Goal: Complete Application Form: Complete application form

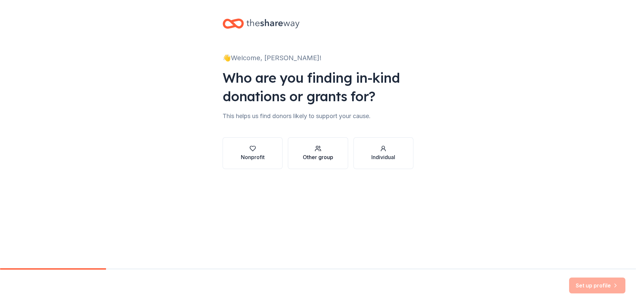
click at [296, 149] on button "Other group" at bounding box center [318, 153] width 60 height 32
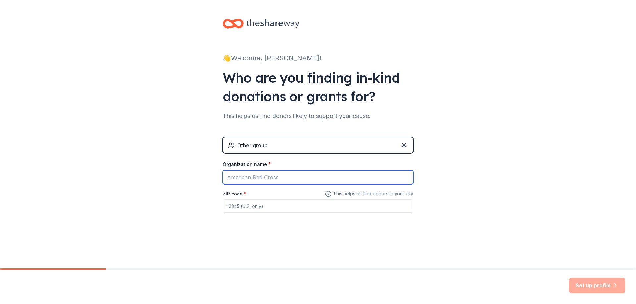
click at [284, 174] on input "Organization name *" at bounding box center [317, 177] width 191 height 14
type input "TN Tornados Softball - [GEOGRAPHIC_DATA], [GEOGRAPHIC_DATA] - 8U"
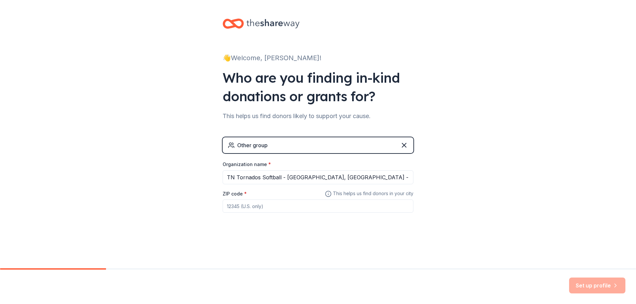
click at [255, 207] on input "ZIP code *" at bounding box center [317, 206] width 191 height 13
type input "37188"
click at [591, 286] on button "Set up profile" at bounding box center [597, 286] width 56 height 16
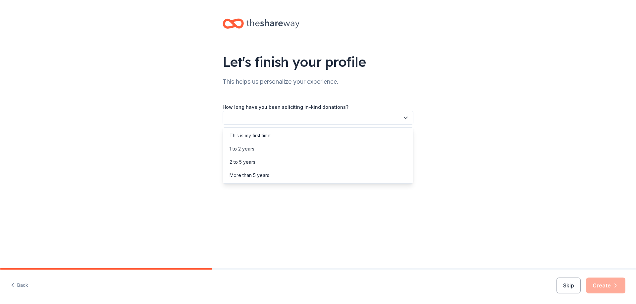
click at [309, 119] on button "button" at bounding box center [317, 118] width 191 height 14
click at [305, 134] on div "This is my first time!" at bounding box center [317, 135] width 187 height 13
click at [288, 145] on button "button" at bounding box center [317, 148] width 191 height 14
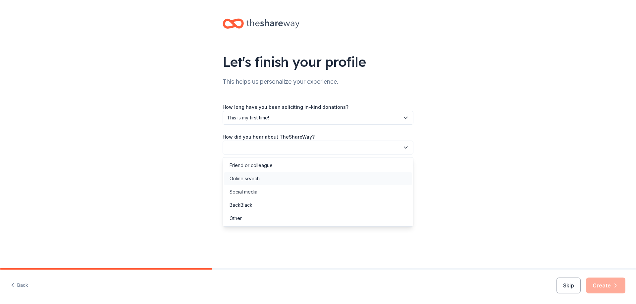
click at [276, 179] on div "Online search" at bounding box center [317, 178] width 187 height 13
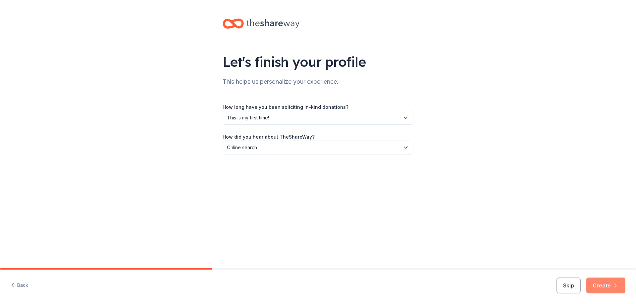
click at [604, 289] on button "Create" at bounding box center [605, 286] width 39 height 16
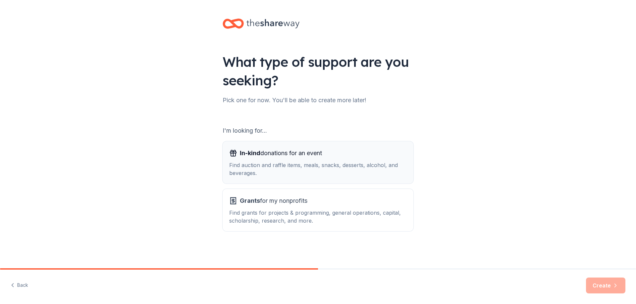
click at [374, 169] on div "Find auction and raffle items, meals, snacks, desserts, alcohol, and beverages." at bounding box center [317, 169] width 177 height 16
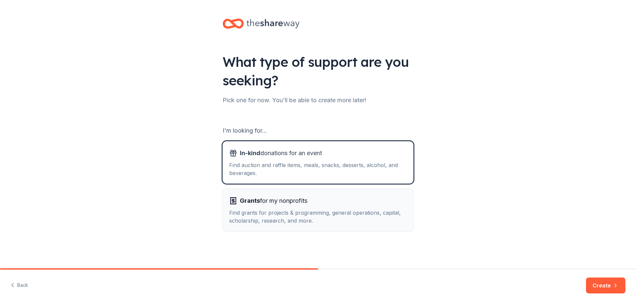
click at [381, 195] on button "Grants for my nonprofits Find grants for projects & programming, general operat…" at bounding box center [317, 210] width 191 height 42
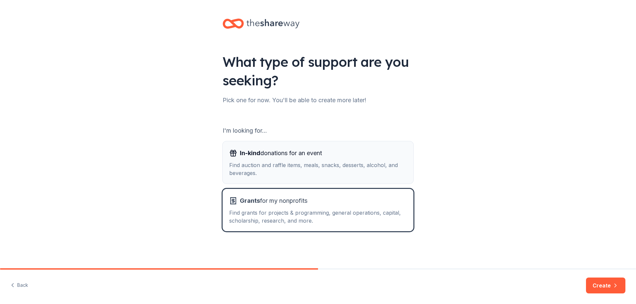
click at [378, 165] on div "Find auction and raffle items, meals, snacks, desserts, alcohol, and beverages." at bounding box center [317, 169] width 177 height 16
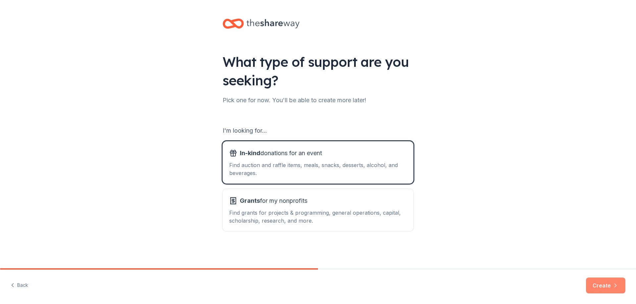
click at [605, 283] on button "Create" at bounding box center [605, 286] width 39 height 16
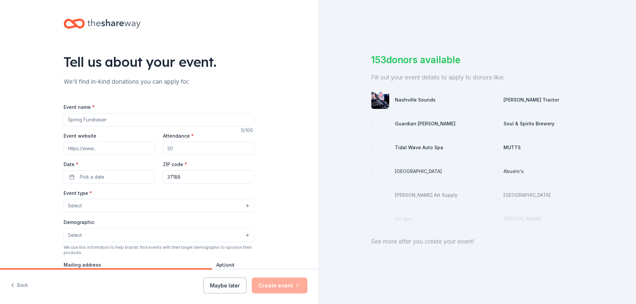
scroll to position [33, 0]
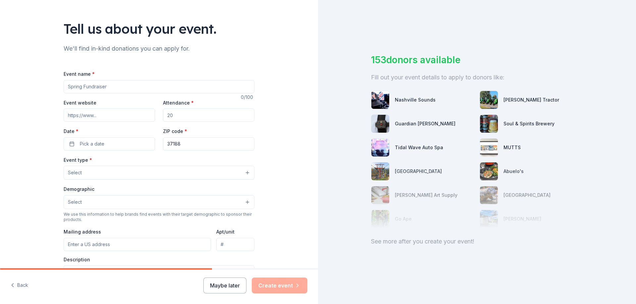
click at [122, 84] on input "Event name *" at bounding box center [159, 86] width 191 height 13
click at [124, 110] on input "Event website" at bounding box center [109, 115] width 91 height 13
click at [171, 114] on input "Attendance *" at bounding box center [208, 115] width 91 height 13
drag, startPoint x: 183, startPoint y: 116, endPoint x: 162, endPoint y: 118, distance: 21.3
click at [163, 118] on input "Attendance *" at bounding box center [208, 115] width 91 height 13
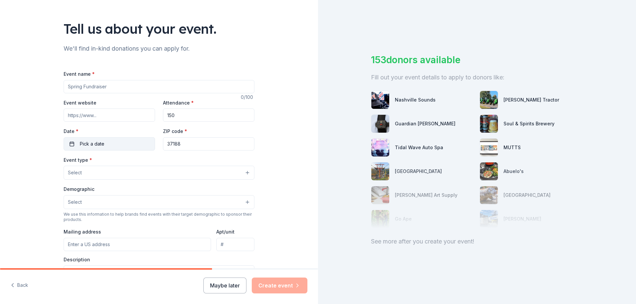
type input "150"
click at [110, 140] on button "Pick a date" at bounding box center [109, 143] width 91 height 13
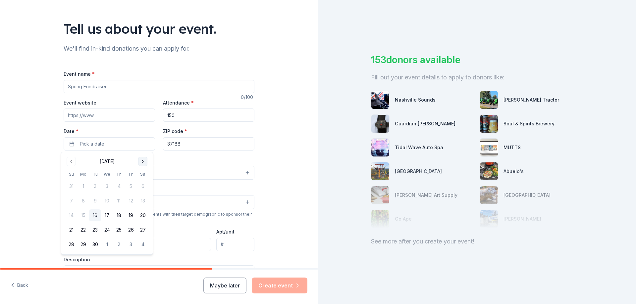
click at [140, 160] on button "Go to next month" at bounding box center [142, 161] width 9 height 9
click at [143, 213] on button "15" at bounding box center [143, 216] width 12 height 12
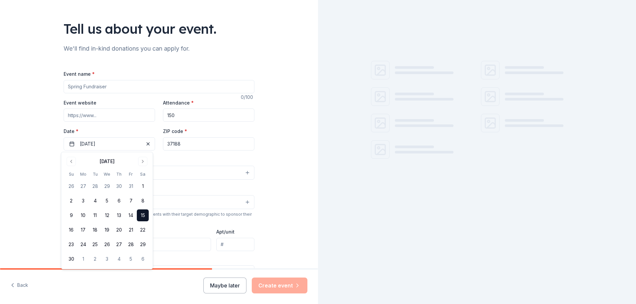
click at [38, 174] on div "Tell us about your event. We'll find in-kind donations you can apply for. Event…" at bounding box center [159, 187] width 318 height 441
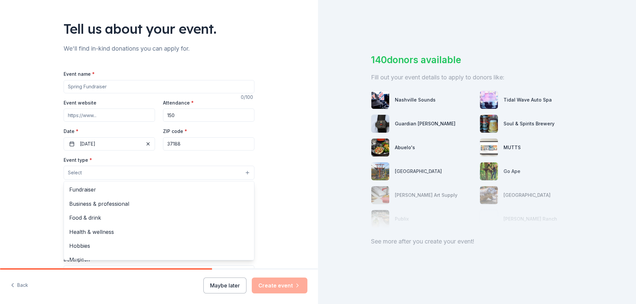
click at [88, 172] on button "Select" at bounding box center [159, 173] width 191 height 14
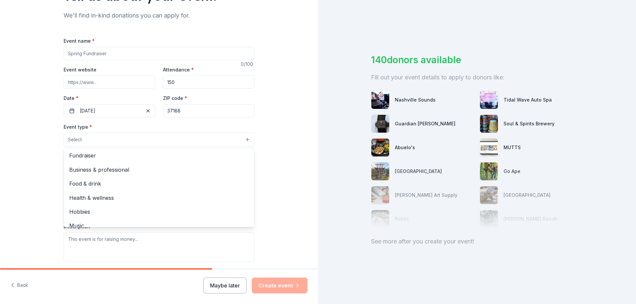
scroll to position [0, 0]
click at [175, 161] on span "Fundraiser" at bounding box center [158, 156] width 179 height 9
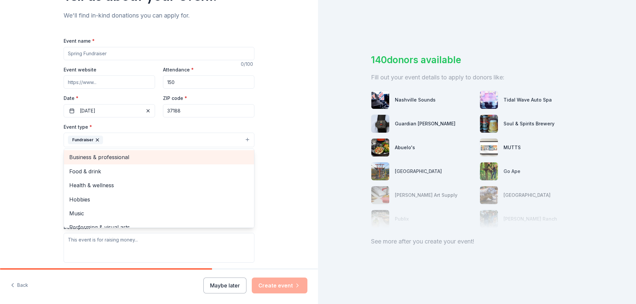
scroll to position [8, 0]
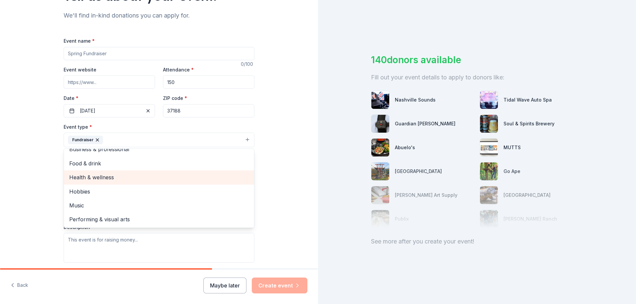
click at [125, 177] on span "Health & wellness" at bounding box center [158, 177] width 179 height 9
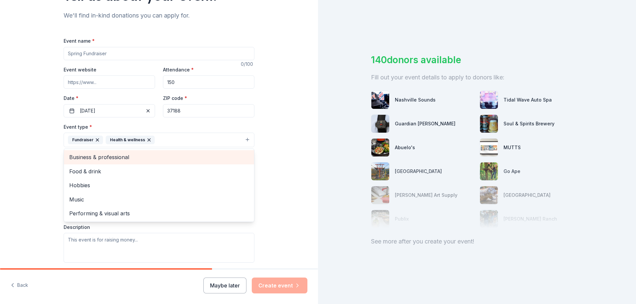
scroll to position [99, 0]
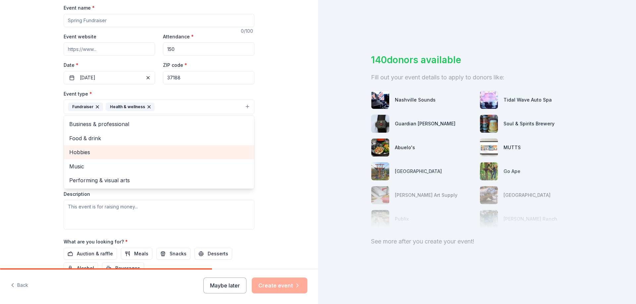
click at [145, 152] on span "Hobbies" at bounding box center [158, 152] width 179 height 9
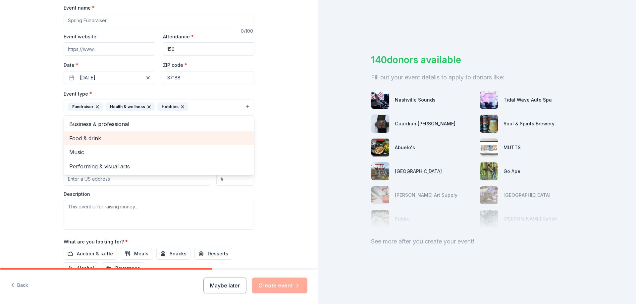
click at [142, 139] on span "Food & drink" at bounding box center [158, 138] width 179 height 9
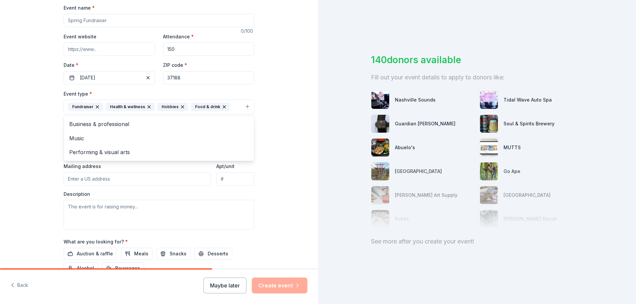
click at [46, 136] on div "Tell us about your event. We'll find in-kind donations you can apply for. Event…" at bounding box center [159, 121] width 318 height 441
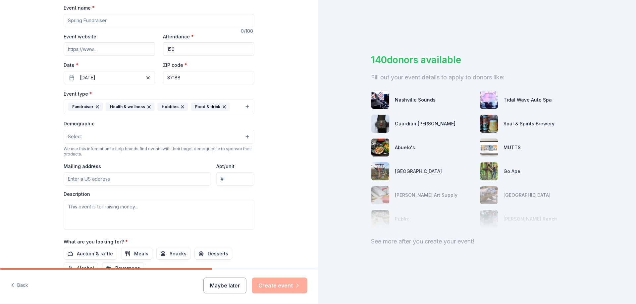
click at [78, 135] on span "Select" at bounding box center [75, 137] width 14 height 8
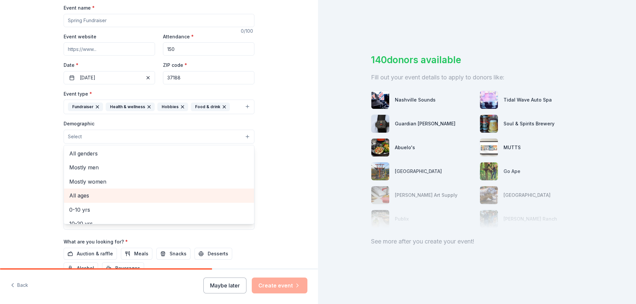
scroll to position [33, 0]
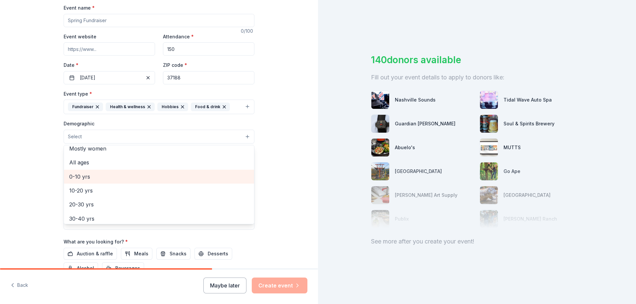
click at [97, 179] on span "0-10 yrs" at bounding box center [158, 176] width 179 height 9
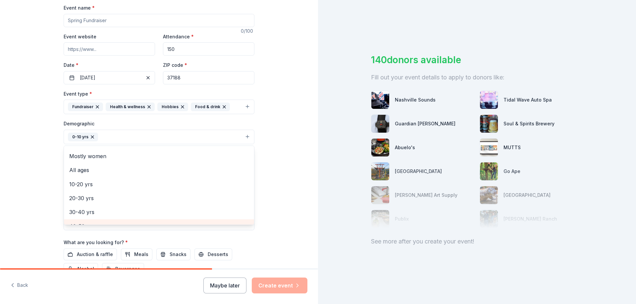
scroll to position [0, 0]
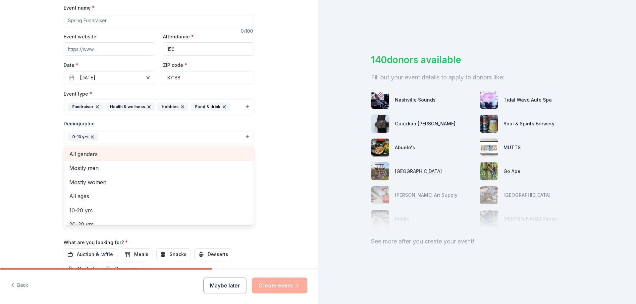
click at [96, 157] on span "All genders" at bounding box center [158, 154] width 179 height 9
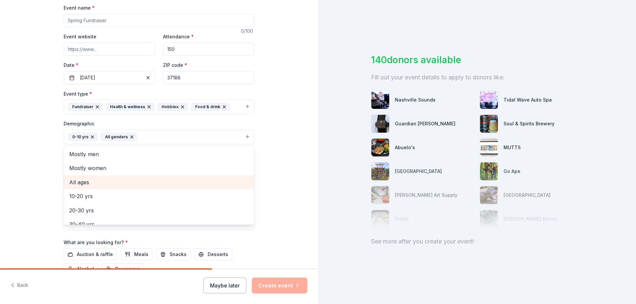
click at [99, 181] on span "All ages" at bounding box center [158, 182] width 179 height 9
click at [47, 168] on div "Tell us about your event. We'll find in-kind donations you can apply for. Event…" at bounding box center [159, 122] width 318 height 442
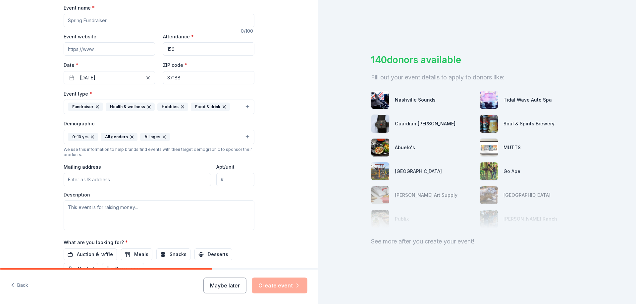
click at [69, 180] on input "Mailing address" at bounding box center [137, 179] width 147 height 13
type input "203 Cheyenne Drive"
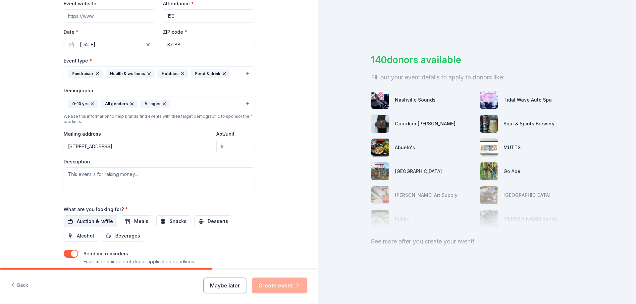
click at [105, 218] on span "Auction & raffle" at bounding box center [95, 221] width 36 height 8
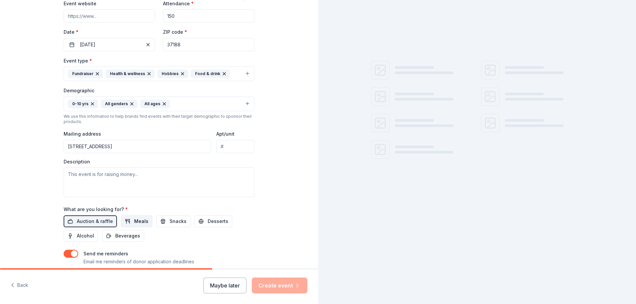
click at [140, 220] on span "Meals" at bounding box center [141, 221] width 14 height 8
click at [169, 221] on span "Snacks" at bounding box center [177, 221] width 17 height 8
click at [210, 222] on span "Desserts" at bounding box center [218, 221] width 21 height 8
click at [134, 235] on span "Beverages" at bounding box center [127, 236] width 25 height 8
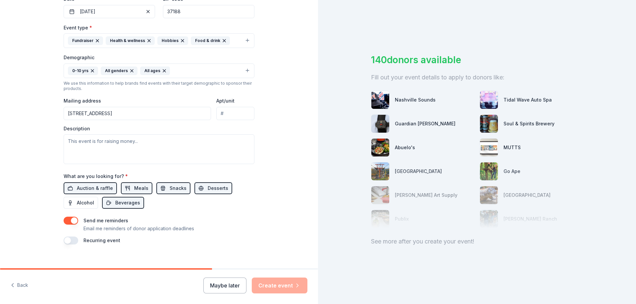
click at [216, 74] on button "0-10 yrs All genders All ages" at bounding box center [159, 71] width 191 height 15
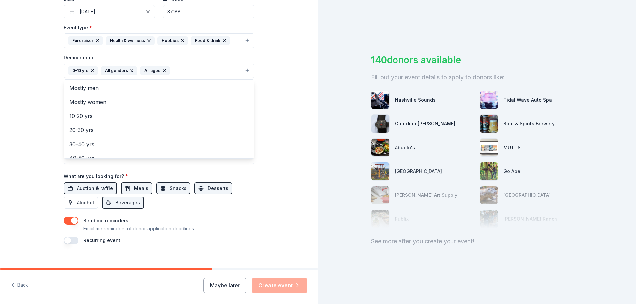
click at [274, 72] on div "Tell us about your event. We'll find in-kind donations you can apply for. Event…" at bounding box center [159, 55] width 318 height 442
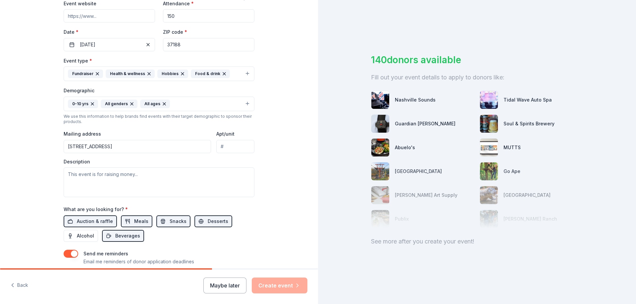
scroll to position [33, 0]
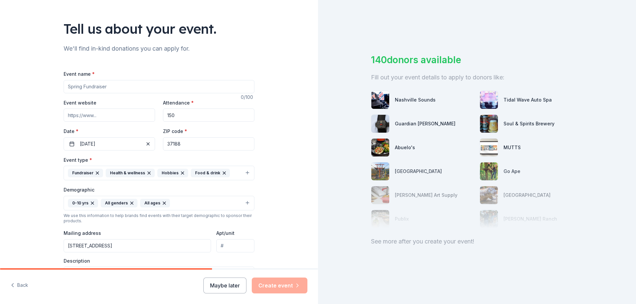
click at [213, 116] on input "150" at bounding box center [208, 115] width 91 height 13
drag, startPoint x: 213, startPoint y: 116, endPoint x: 163, endPoint y: 117, distance: 49.7
click at [163, 117] on input "150" at bounding box center [208, 115] width 91 height 13
click at [176, 90] on input "Event name *" at bounding box center [159, 86] width 191 height 13
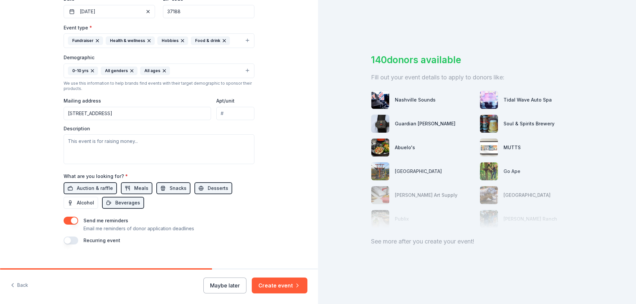
scroll to position [173, 0]
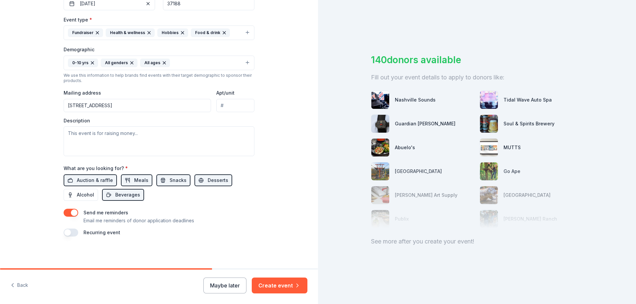
type input "TN Tornados 1st Annual Fall Ball Tournament - 8U"
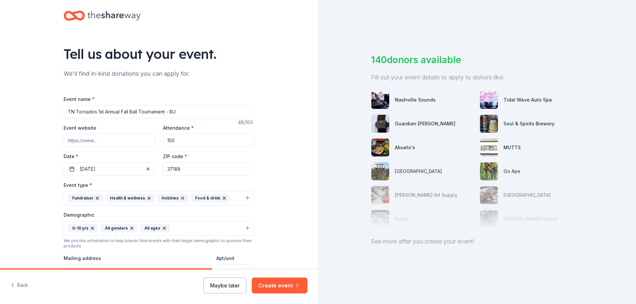
drag, startPoint x: 194, startPoint y: 113, endPoint x: 59, endPoint y: 117, distance: 135.1
click at [59, 117] on div "Tell us about your event. We'll find in-kind donations you can apply for. Event…" at bounding box center [159, 213] width 212 height 442
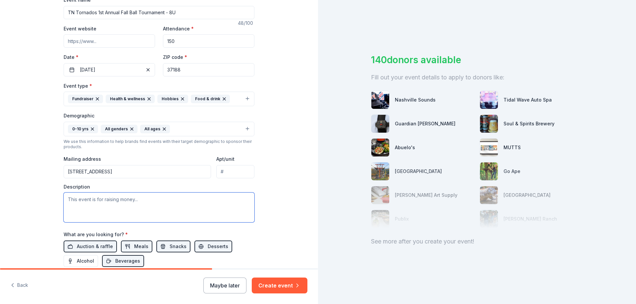
click at [110, 201] on textarea at bounding box center [159, 208] width 191 height 30
paste textarea "The TN Tornados 8U Softball Team is excited to host our 1st Annual Fall Ball To…"
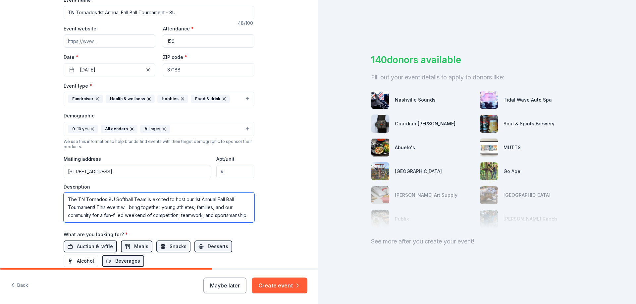
drag, startPoint x: 143, startPoint y: 215, endPoint x: 123, endPoint y: 215, distance: 20.2
click at [123, 215] on textarea "The TN Tornados 8U Softball Team is excited to host our 1st Annual Fall Ball To…" at bounding box center [159, 208] width 191 height 30
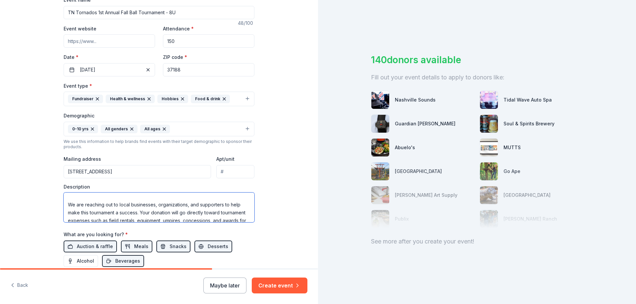
scroll to position [40, 0]
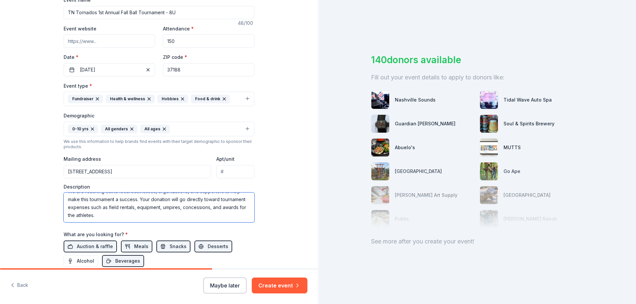
drag, startPoint x: 160, startPoint y: 208, endPoint x: 132, endPoint y: 208, distance: 28.1
click at [132, 207] on textarea "The TN Tornados 8U Softball Team is excited to host our 1st Annual Fall Ball To…" at bounding box center [159, 208] width 191 height 30
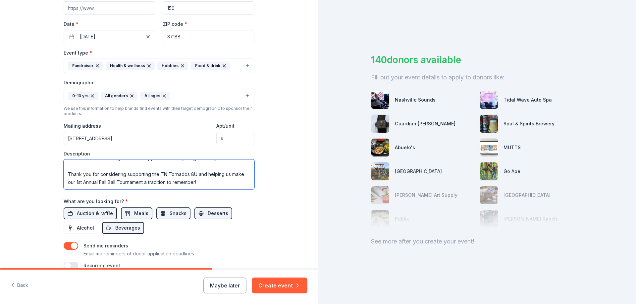
scroll to position [107, 0]
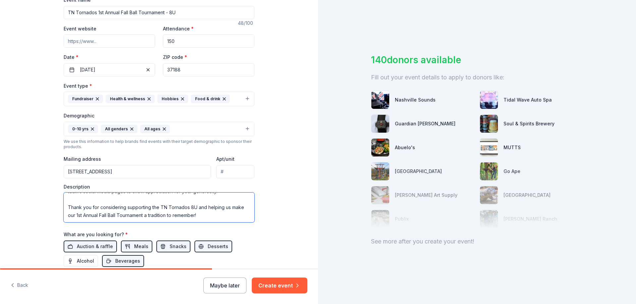
type textarea "The TN Tornados 8U Softball Team is excited to host our 1st Annual Fall Ball To…"
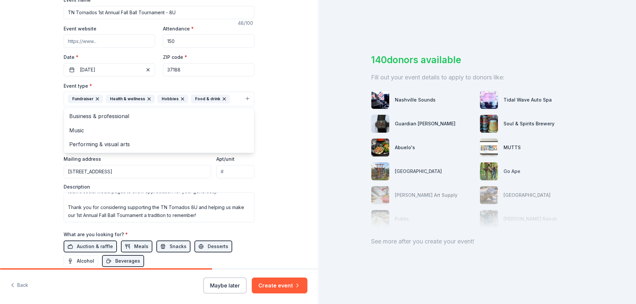
click at [244, 100] on button "Fundraiser Health & wellness Hobbies Food & drink" at bounding box center [159, 99] width 191 height 15
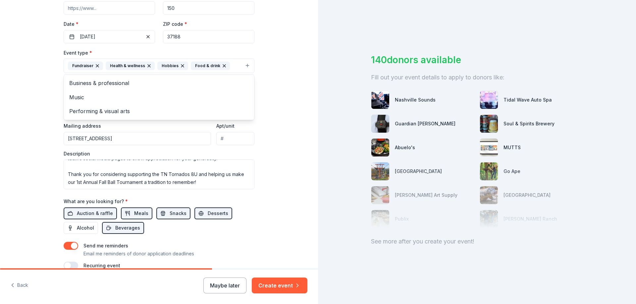
click at [282, 144] on div "Tell us about your event. We'll find in-kind donations you can apply for. Event…" at bounding box center [159, 81] width 318 height 442
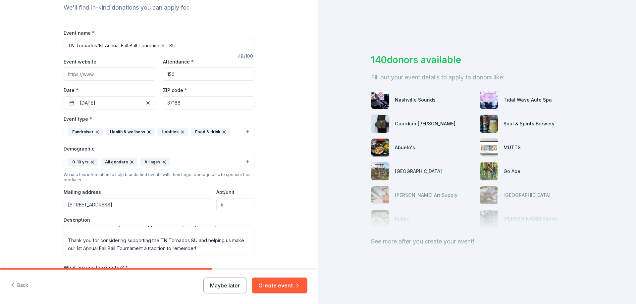
scroll to position [173, 0]
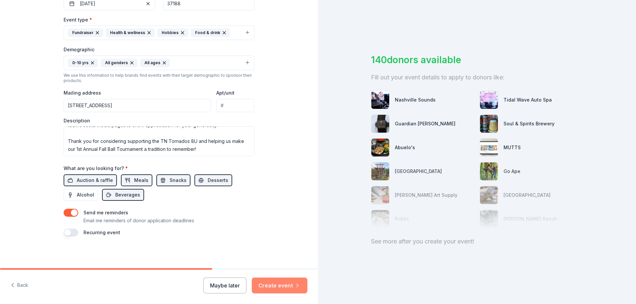
click at [298, 286] on icon "button" at bounding box center [298, 285] width 2 height 3
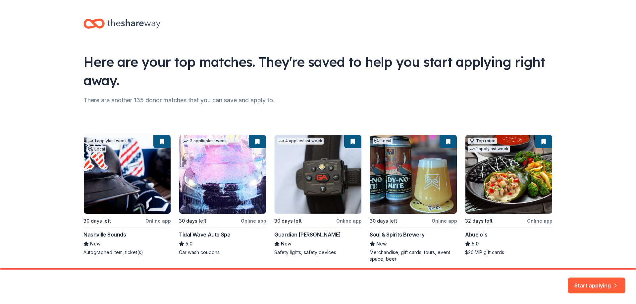
scroll to position [26, 0]
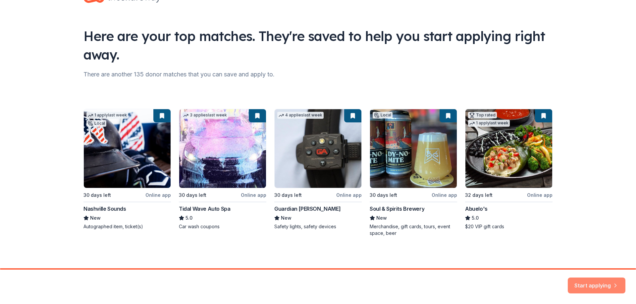
click at [602, 284] on button "Start applying" at bounding box center [596, 282] width 58 height 16
click at [591, 281] on div "Start applying" at bounding box center [596, 286] width 58 height 16
click at [116, 150] on div "1 apply last week Local 30 days left Online app Nashville Sounds New Autographe…" at bounding box center [317, 173] width 469 height 128
click at [147, 196] on div "1 apply last week Local 30 days left Online app Nashville Sounds New Autographe…" at bounding box center [317, 173] width 469 height 128
click at [248, 195] on div "1 apply last week Local 30 days left Online app Nashville Sounds New Autographe…" at bounding box center [317, 173] width 469 height 128
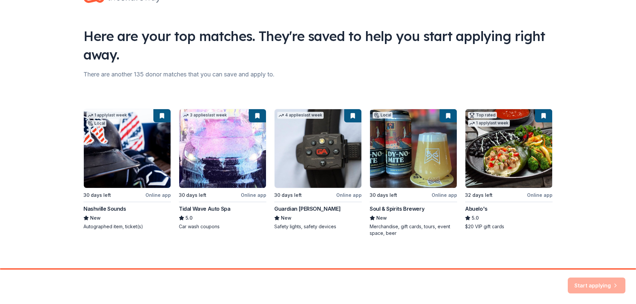
click at [195, 219] on div "1 apply last week Local 30 days left Online app Nashville Sounds New Autographe…" at bounding box center [317, 173] width 469 height 128
drag, startPoint x: 584, startPoint y: 281, endPoint x: 586, endPoint y: 273, distance: 8.4
click at [585, 281] on div "Start applying" at bounding box center [596, 286] width 58 height 16
click at [98, 116] on div "1 apply last week Local 30 days left Online app Nashville Sounds New Autographe…" at bounding box center [317, 173] width 469 height 128
click at [102, 149] on div "1 apply last week Local 30 days left Online app Nashville Sounds New Autographe…" at bounding box center [317, 173] width 469 height 128
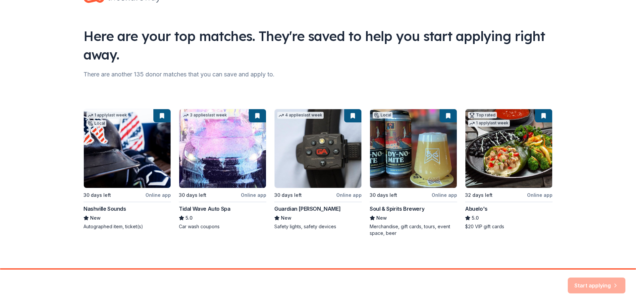
click at [105, 214] on div "1 apply last week Local 30 days left Online app Nashville Sounds New Autographe…" at bounding box center [317, 173] width 469 height 128
click at [198, 214] on div "1 apply last week Local 30 days left Online app Nashville Sounds New Autographe…" at bounding box center [317, 173] width 469 height 128
drag, startPoint x: 301, startPoint y: 214, endPoint x: 309, endPoint y: 214, distance: 7.6
click at [303, 214] on div "1 apply last week Local 30 days left Online app Nashville Sounds New Autographe…" at bounding box center [317, 173] width 469 height 128
drag, startPoint x: 392, startPoint y: 218, endPoint x: 481, endPoint y: 211, distance: 90.0
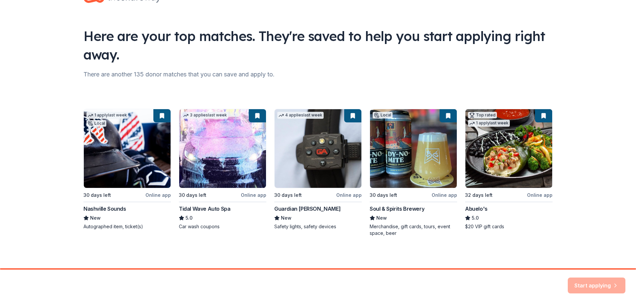
click at [396, 218] on div "1 apply last week Local 30 days left Online app Nashville Sounds New Autographe…" at bounding box center [317, 173] width 469 height 128
click at [481, 211] on div "1 apply last week Local 30 days left Online app Nashville Sounds New Autographe…" at bounding box center [317, 173] width 469 height 128
click at [501, 155] on div "1 apply last week Local 30 days left Online app Nashville Sounds New Autographe…" at bounding box center [317, 173] width 469 height 128
click at [545, 199] on div "1 apply last week Local 30 days left Online app Nashville Sounds New Autographe…" at bounding box center [317, 173] width 469 height 128
click at [574, 281] on div "Start applying" at bounding box center [596, 286] width 58 height 16
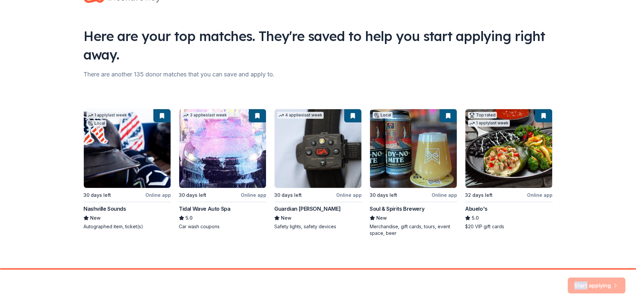
click at [575, 281] on div "Start applying" at bounding box center [596, 286] width 58 height 16
drag, startPoint x: 523, startPoint y: 165, endPoint x: 528, endPoint y: 147, distance: 18.4
click at [523, 164] on div "1 apply last week Local 30 days left Online app Nashville Sounds New Autographe…" at bounding box center [317, 173] width 469 height 128
click at [538, 117] on div "1 apply last week Local 30 days left Online app Nashville Sounds New Autographe…" at bounding box center [317, 173] width 469 height 128
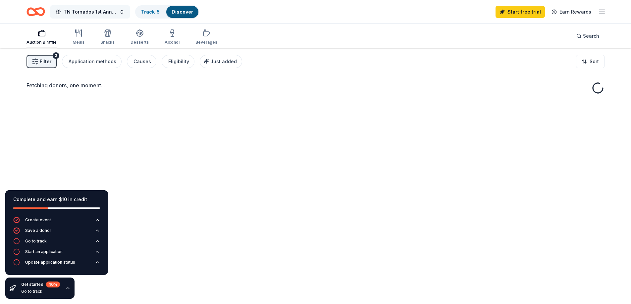
click at [122, 13] on button "TN Tornados 1st Annual Fall Ball Tournament - 8U" at bounding box center [89, 11] width 79 height 13
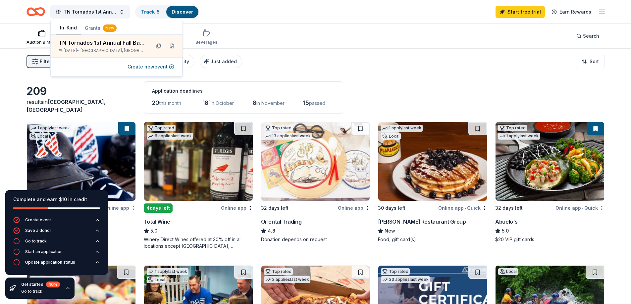
click at [390, 35] on div "Auction & raffle Meals Snacks Desserts Alcohol Beverages Search" at bounding box center [315, 36] width 578 height 24
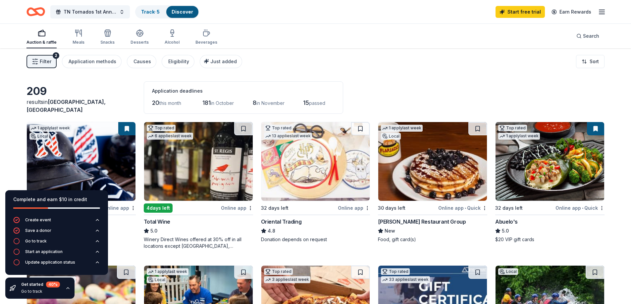
click at [347, 62] on div "Filter 2 Application methods Causes Eligibility Just added Sort" at bounding box center [315, 61] width 631 height 26
click at [69, 290] on icon "button" at bounding box center [67, 288] width 5 height 5
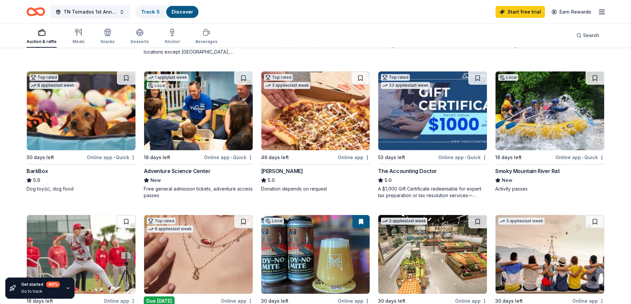
scroll to position [95, 0]
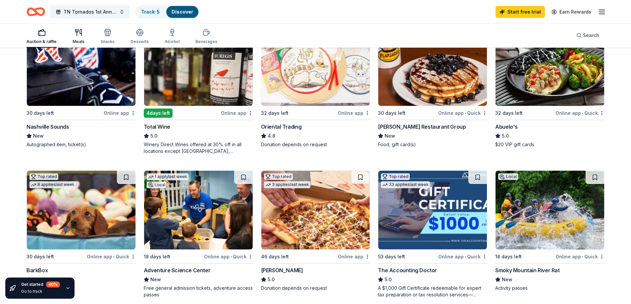
click at [80, 39] on div "Meals" at bounding box center [78, 36] width 12 height 16
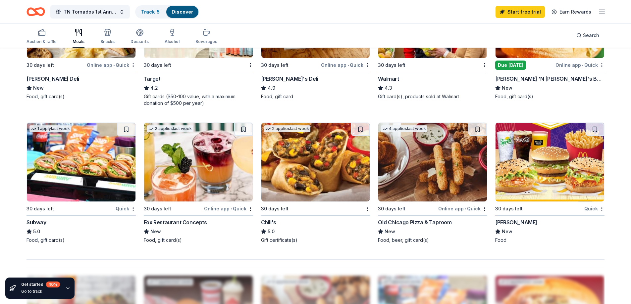
scroll to position [497, 0]
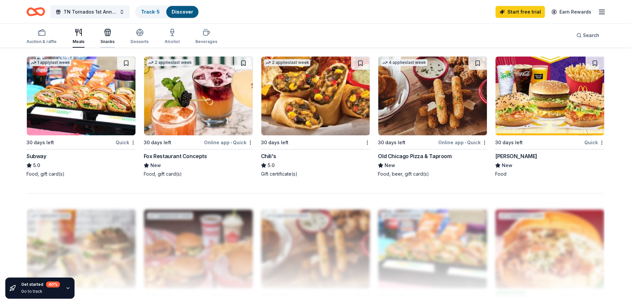
click at [107, 32] on icon "button" at bounding box center [108, 32] width 8 height 8
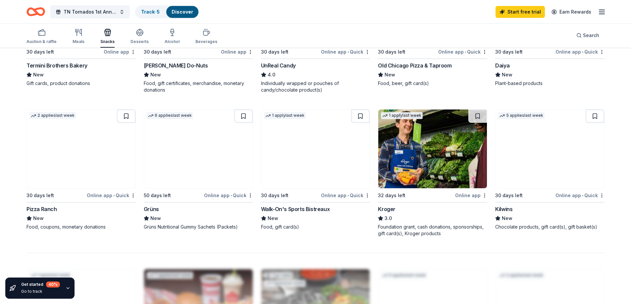
scroll to position [530, 0]
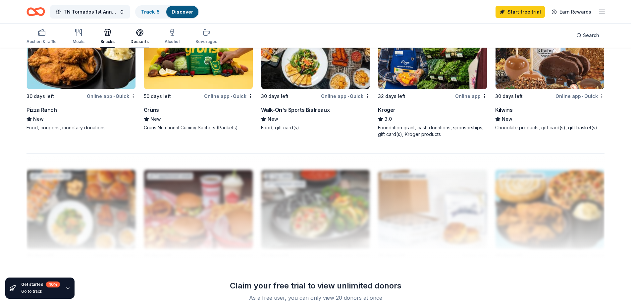
click at [139, 35] on icon "button" at bounding box center [140, 32] width 8 height 8
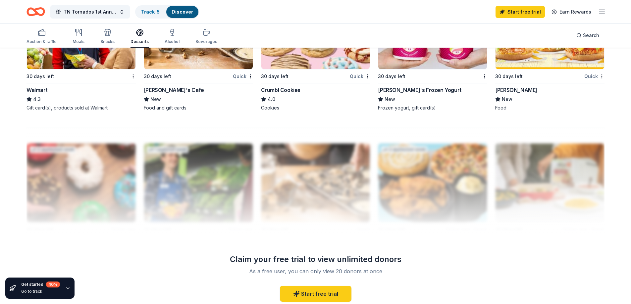
scroll to position [430, 0]
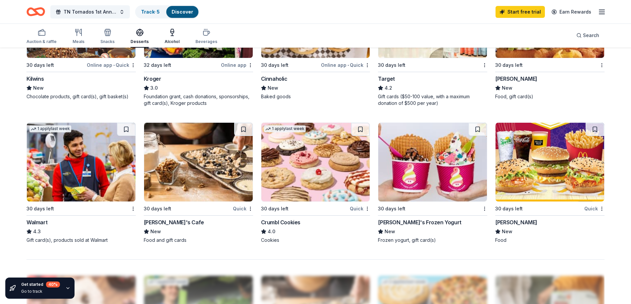
click at [173, 40] on div "Alcohol" at bounding box center [172, 41] width 15 height 5
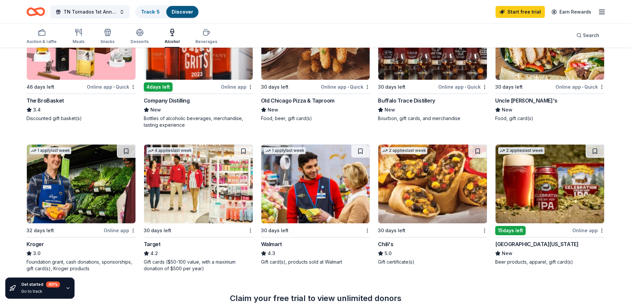
scroll to position [364, 0]
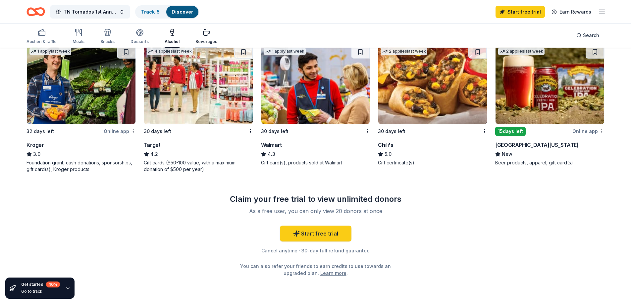
click at [203, 34] on icon "button" at bounding box center [206, 32] width 8 height 8
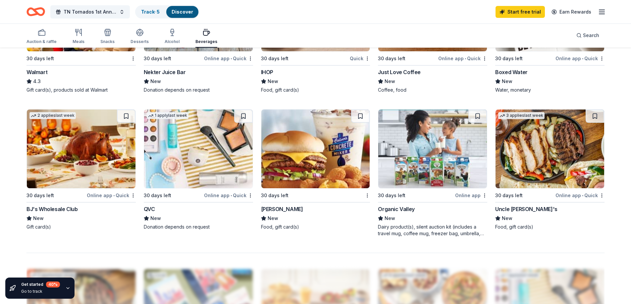
scroll to position [497, 0]
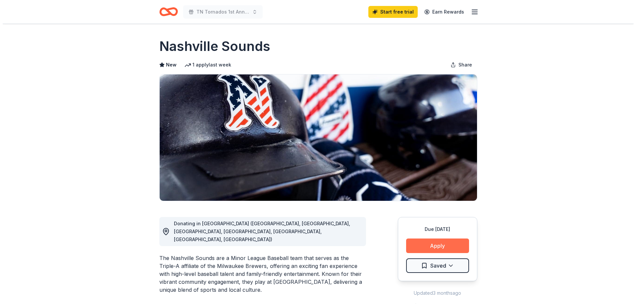
scroll to position [33, 0]
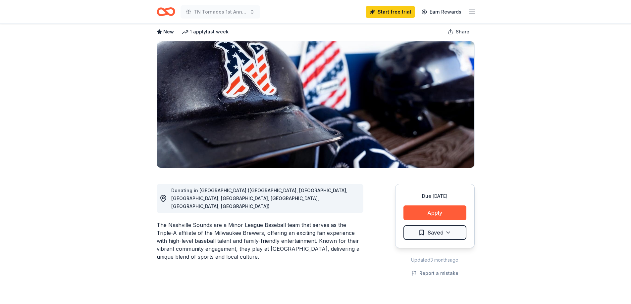
click at [428, 223] on div "Due [DATE] Apply Saved" at bounding box center [434, 216] width 79 height 64
click at [427, 214] on button "Apply" at bounding box center [434, 213] width 63 height 15
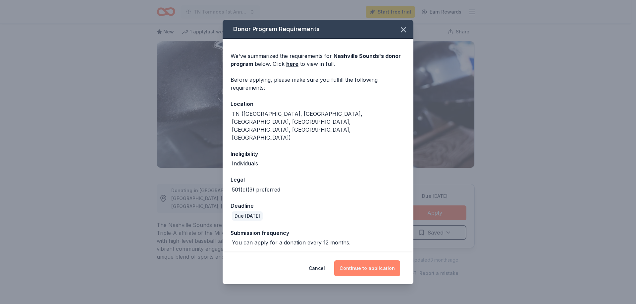
click at [373, 261] on button "Continue to application" at bounding box center [367, 269] width 66 height 16
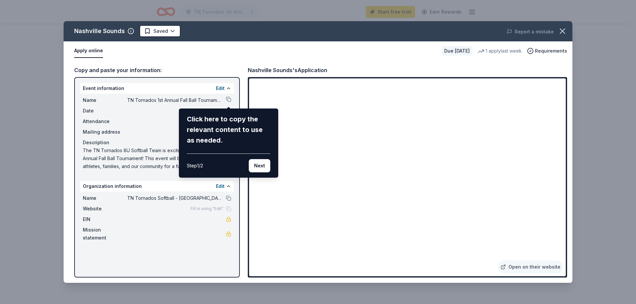
click at [257, 168] on button "Next" at bounding box center [260, 165] width 22 height 13
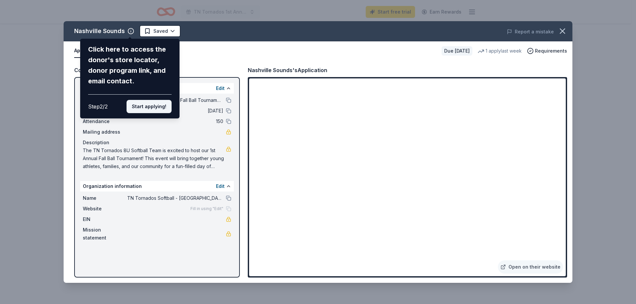
click at [142, 106] on button "Start applying!" at bounding box center [148, 106] width 45 height 13
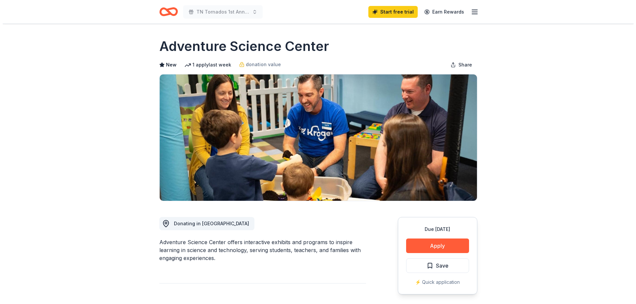
scroll to position [66, 0]
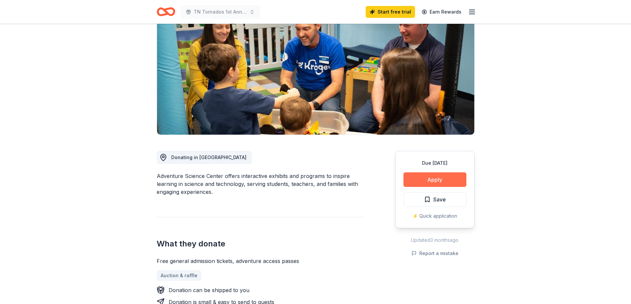
click at [414, 181] on button "Apply" at bounding box center [434, 179] width 63 height 15
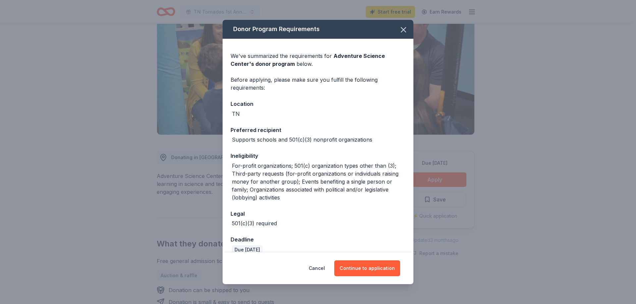
scroll to position [62, 0]
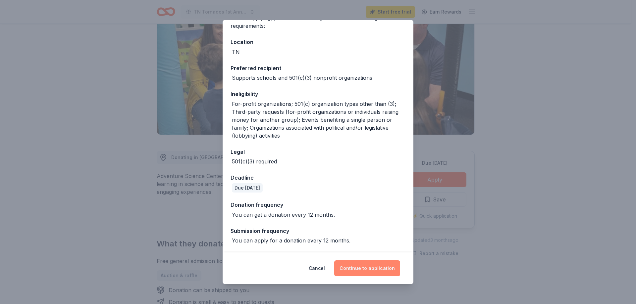
click at [373, 264] on button "Continue to application" at bounding box center [367, 269] width 66 height 16
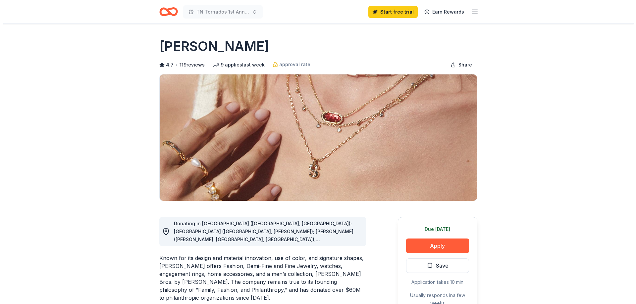
scroll to position [66, 0]
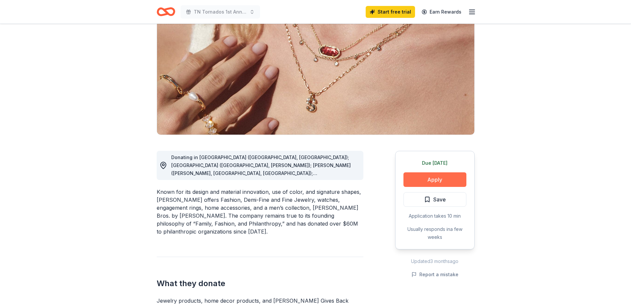
click at [428, 177] on button "Apply" at bounding box center [434, 179] width 63 height 15
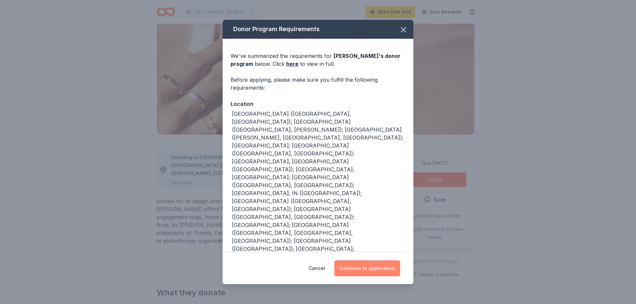
click at [351, 268] on button "Continue to application" at bounding box center [367, 269] width 66 height 16
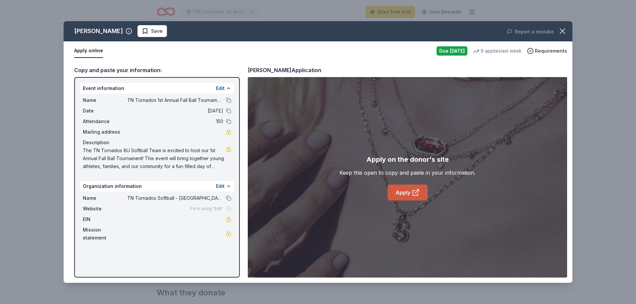
click at [407, 193] on link "Apply" at bounding box center [407, 193] width 40 height 16
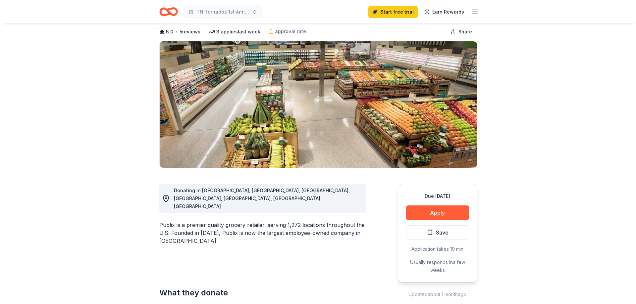
scroll to position [66, 0]
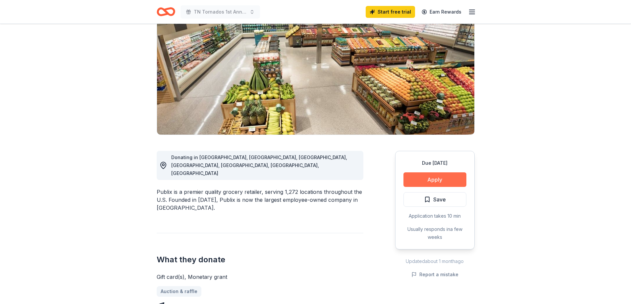
click at [424, 176] on button "Apply" at bounding box center [434, 179] width 63 height 15
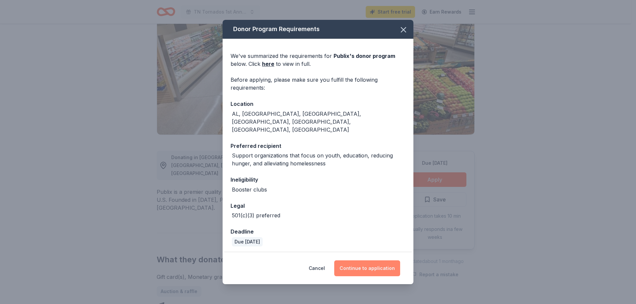
click at [376, 261] on button "Continue to application" at bounding box center [367, 269] width 66 height 16
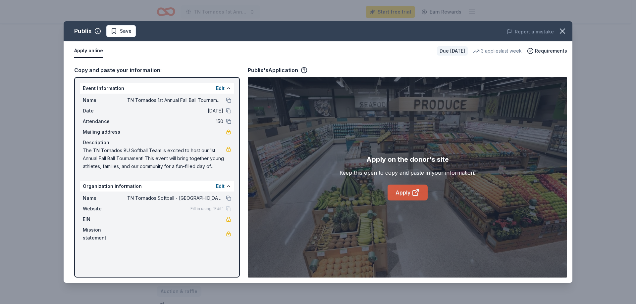
click at [415, 195] on icon at bounding box center [415, 193] width 8 height 8
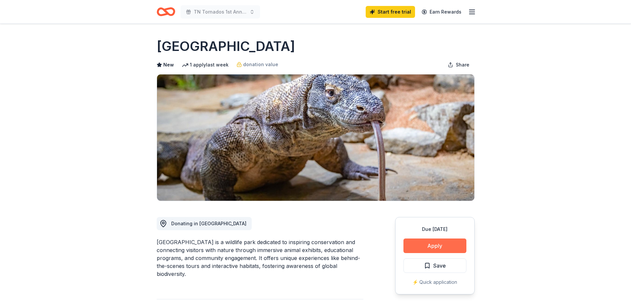
click at [444, 249] on button "Apply" at bounding box center [434, 246] width 63 height 15
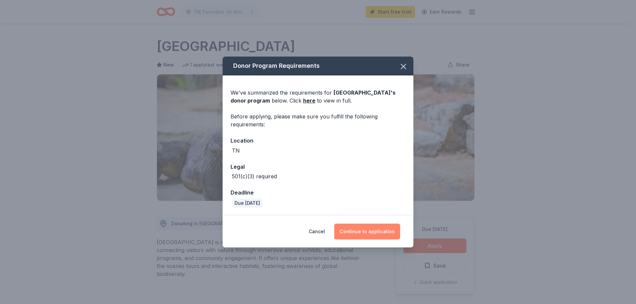
click at [368, 236] on button "Continue to application" at bounding box center [367, 232] width 66 height 16
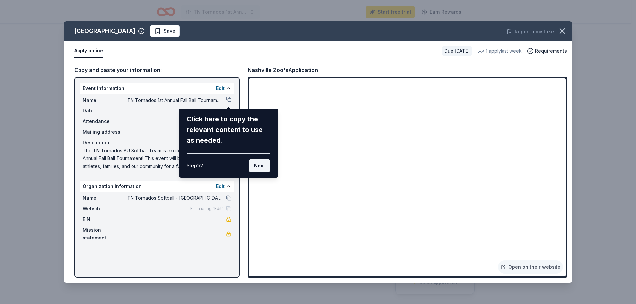
click at [258, 167] on button "Next" at bounding box center [260, 165] width 22 height 13
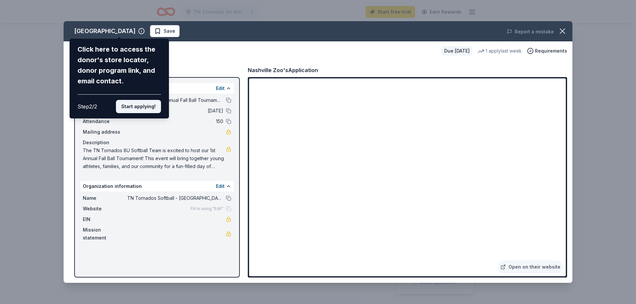
click at [137, 106] on button "Start applying!" at bounding box center [138, 106] width 45 height 13
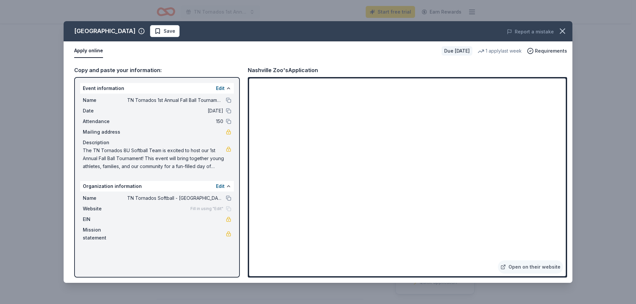
click at [428, 200] on div "Nashville Zoo Save Report a mistake Apply online Due in 30 days 1 apply last we…" at bounding box center [318, 152] width 508 height 262
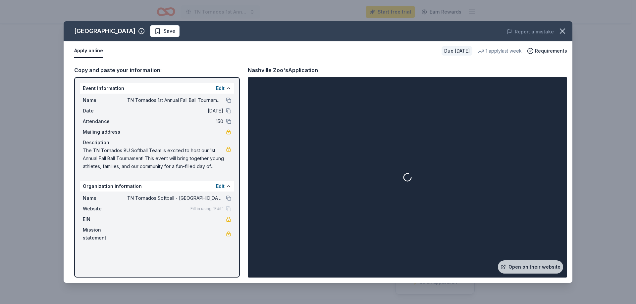
drag, startPoint x: 563, startPoint y: 106, endPoint x: 564, endPoint y: 123, distance: 17.6
click at [564, 123] on div at bounding box center [407, 177] width 316 height 198
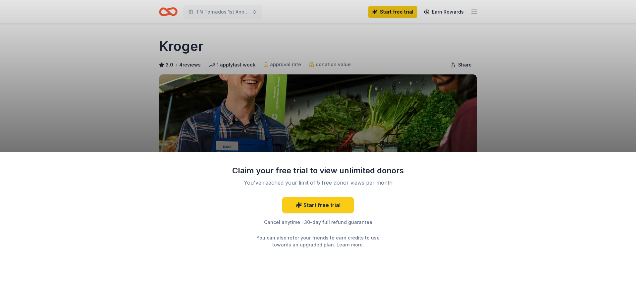
click at [522, 75] on div "Claim your free trial to view unlimited donors You've reached your limit of 5 f…" at bounding box center [318, 152] width 636 height 304
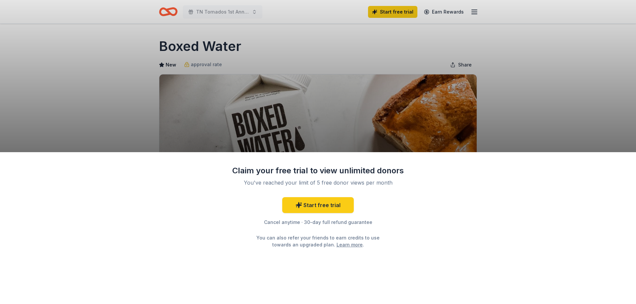
click at [244, 46] on div "Claim your free trial to view unlimited donors You've reached your limit of 5 f…" at bounding box center [318, 152] width 636 height 304
click at [555, 99] on div "Claim your free trial to view unlimited donors You've reached your limit of 5 f…" at bounding box center [318, 152] width 636 height 304
